Goal: Task Accomplishment & Management: Manage account settings

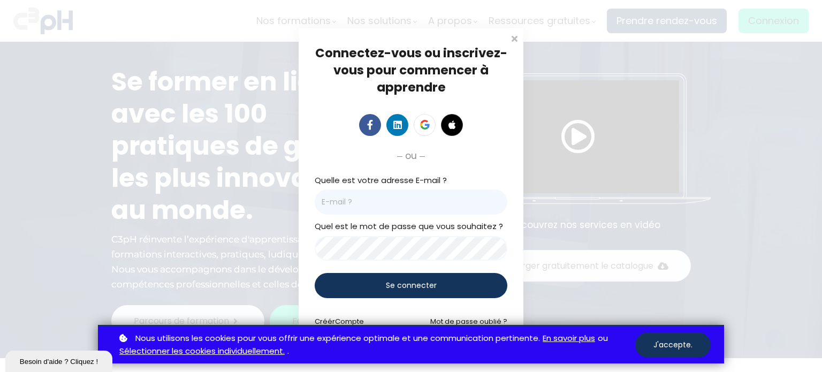
click at [368, 210] on input "email" at bounding box center [410, 201] width 193 height 25
type input "[EMAIL_ADDRESS][DOMAIN_NAME]"
click at [366, 282] on div "Se connecter" at bounding box center [410, 285] width 193 height 25
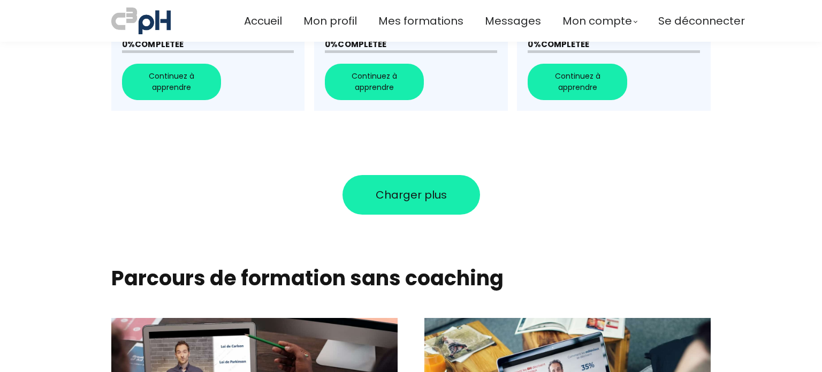
scroll to position [1022, 0]
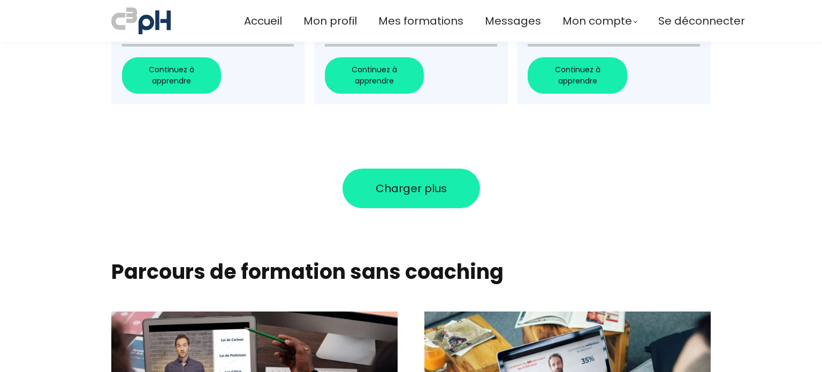
click at [385, 180] on span "Charger plus" at bounding box center [410, 188] width 71 height 16
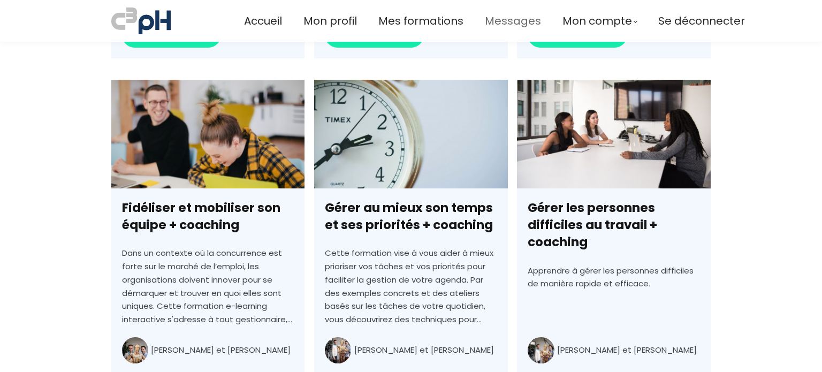
scroll to position [4050, 0]
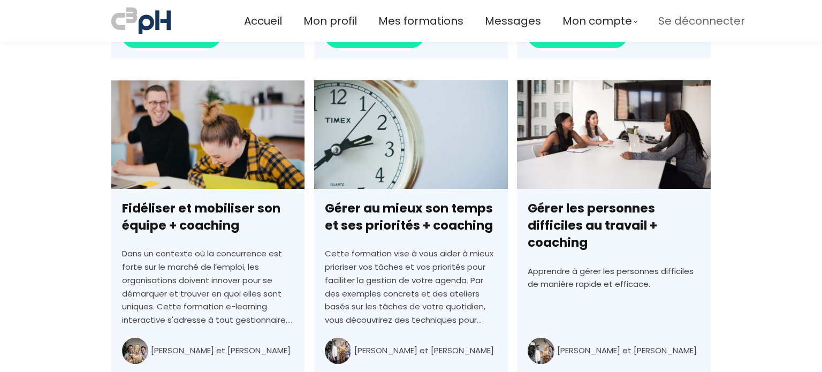
click at [695, 17] on span "Se déconnecter" at bounding box center [701, 21] width 87 height 18
